Goal: Task Accomplishment & Management: Manage account settings

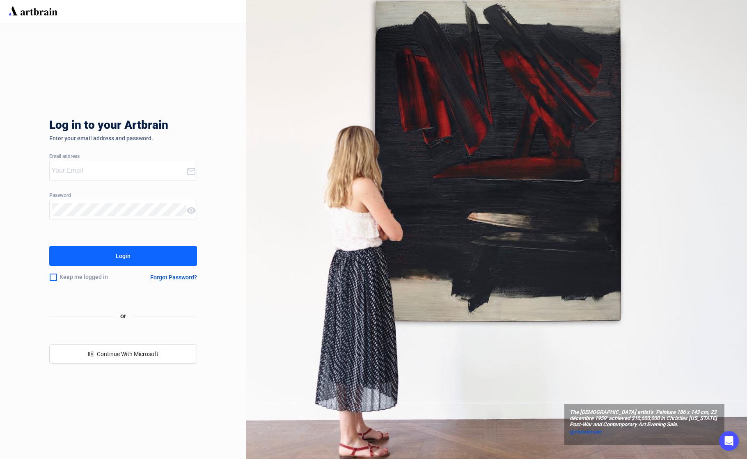
type input "[EMAIL_ADDRESS][DOMAIN_NAME]"
click at [127, 253] on div "Login" at bounding box center [123, 256] width 15 height 13
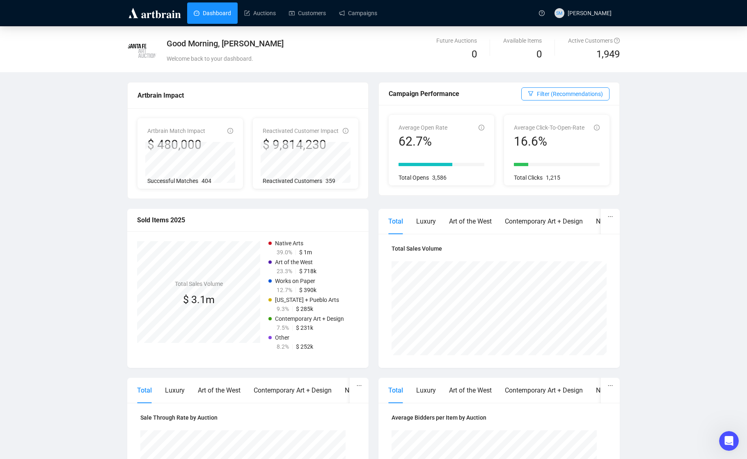
scroll to position [0, 0]
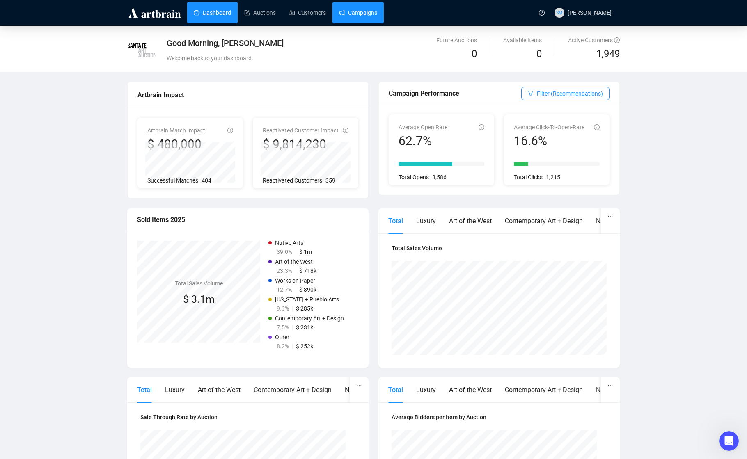
click at [372, 12] on link "Campaigns" at bounding box center [358, 12] width 38 height 21
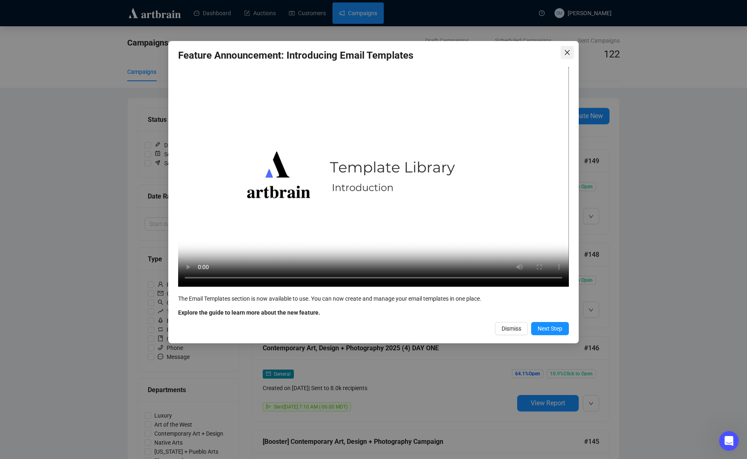
click at [567, 51] on icon "close" at bounding box center [567, 52] width 7 height 7
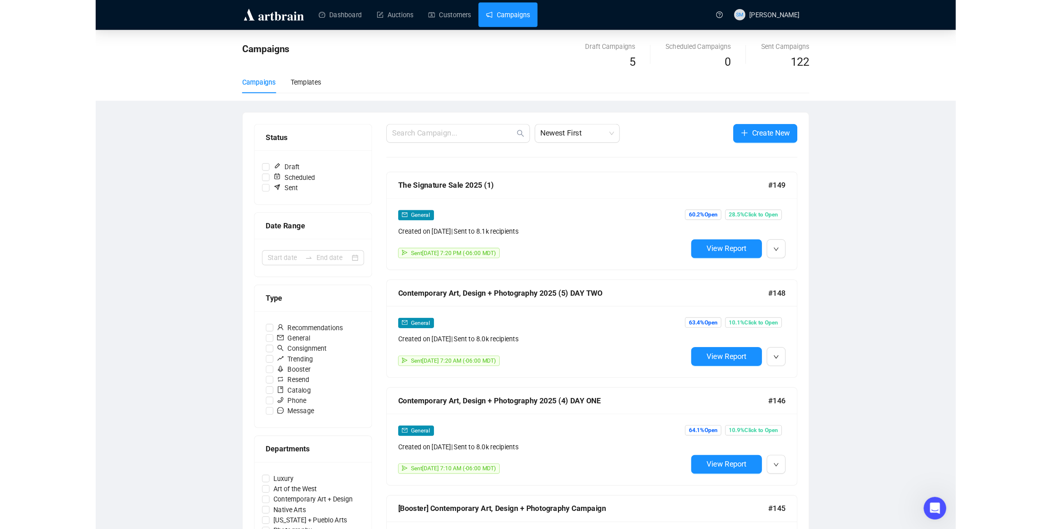
scroll to position [1, 0]
